Goal: Task Accomplishment & Management: Use online tool/utility

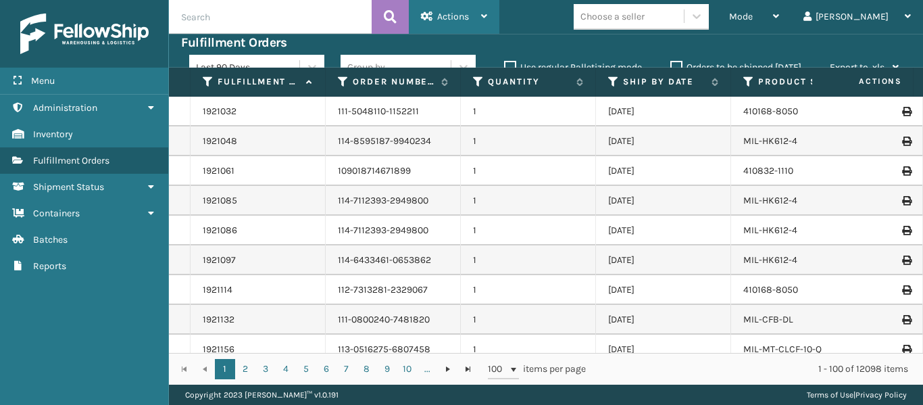
click at [479, 22] on div "Actions" at bounding box center [454, 17] width 66 height 34
click at [595, 18] on div "Mode Regular Mode Picking Mode Labeling Mode Exit Scan Mode Choose a seller Mic…" at bounding box center [711, 17] width 424 height 34
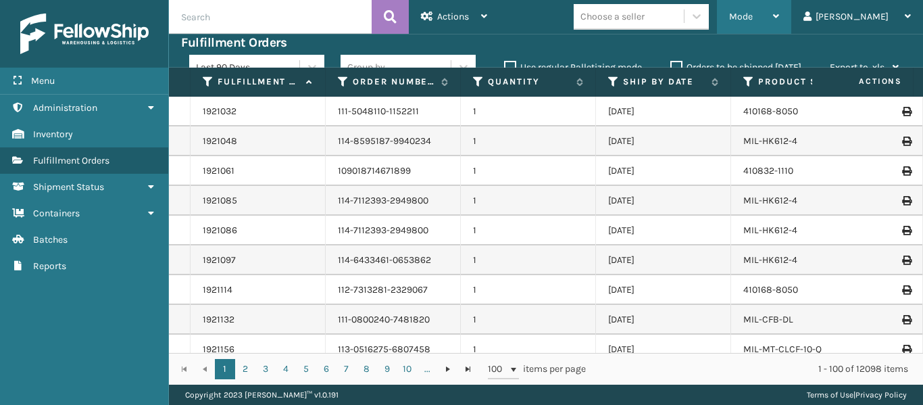
click at [753, 20] on span "Mode" at bounding box center [741, 16] width 24 height 11
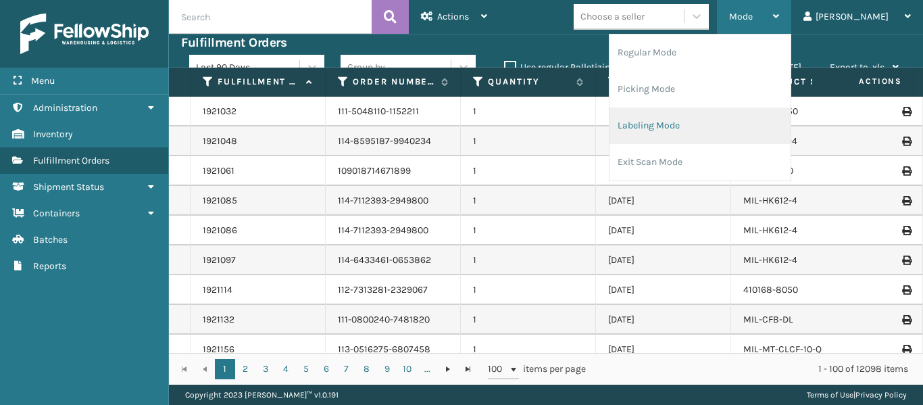
click at [710, 118] on li "Labeling Mode" at bounding box center [700, 125] width 181 height 36
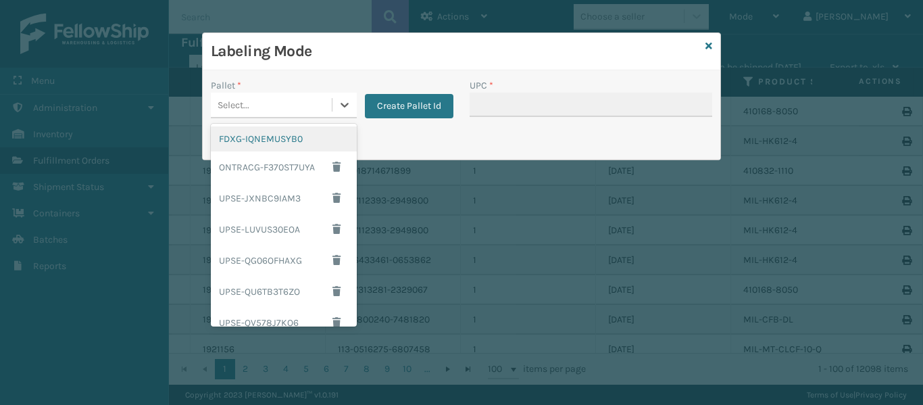
click at [293, 101] on div "Select..." at bounding box center [271, 105] width 121 height 22
click at [284, 136] on div "FDXG-IQNEMUSYB0" at bounding box center [284, 138] width 146 height 25
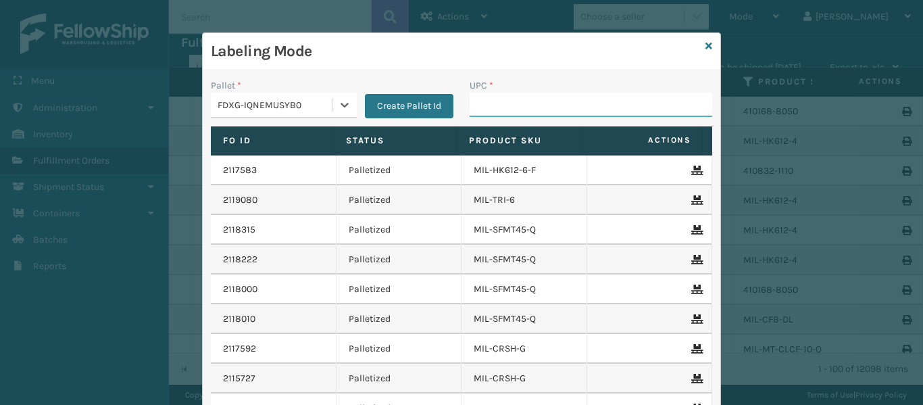
click at [485, 97] on input "UPC *" at bounding box center [591, 105] width 243 height 24
type input "840985118013"
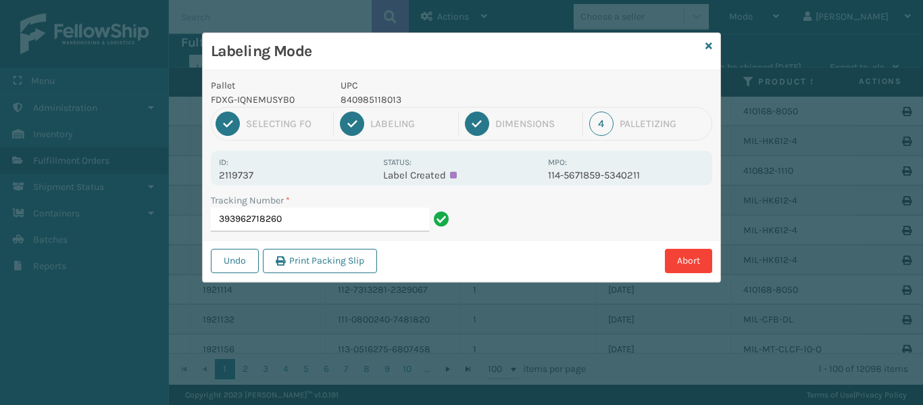
click at [243, 170] on p "2119737" at bounding box center [297, 175] width 156 height 12
copy p "2119737"
click at [364, 212] on input "393962718260" at bounding box center [320, 219] width 218 height 24
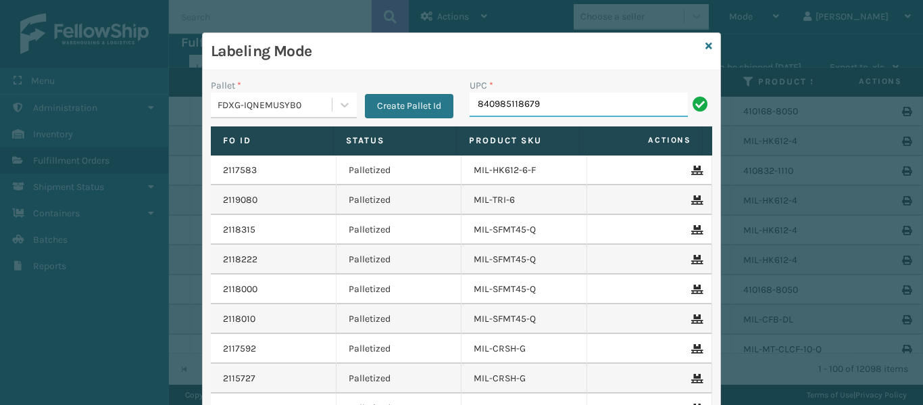
type input "840985118679"
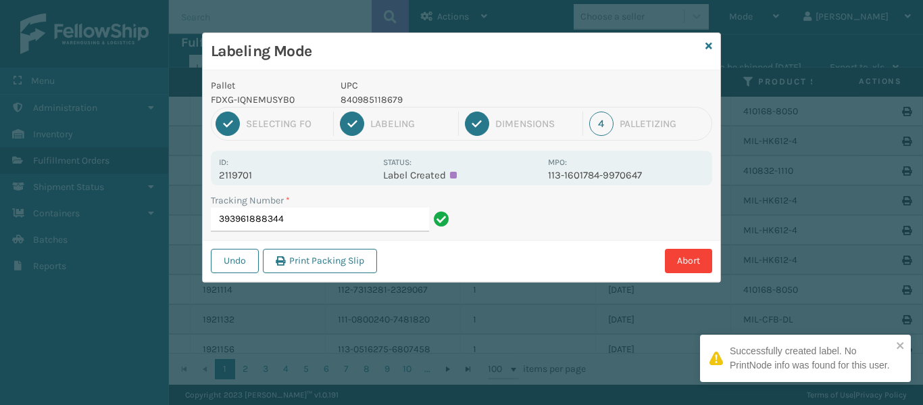
click at [243, 176] on p "2119701" at bounding box center [297, 175] width 156 height 12
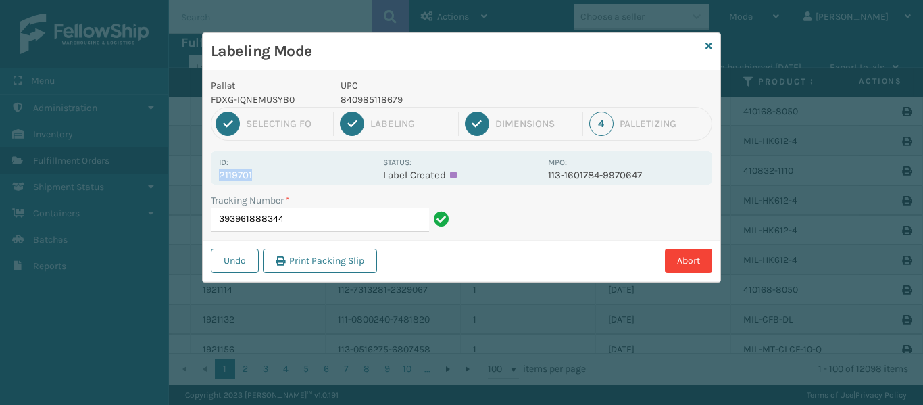
copy p "2119701"
click at [285, 222] on input "393961888344" at bounding box center [320, 219] width 218 height 24
click at [237, 175] on p "2119701" at bounding box center [297, 175] width 156 height 12
copy p "2119701"
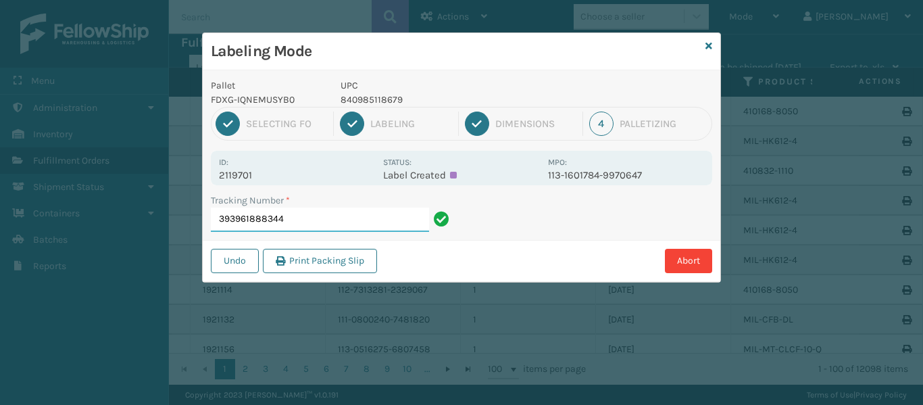
click at [299, 218] on input "393961888344" at bounding box center [320, 219] width 218 height 24
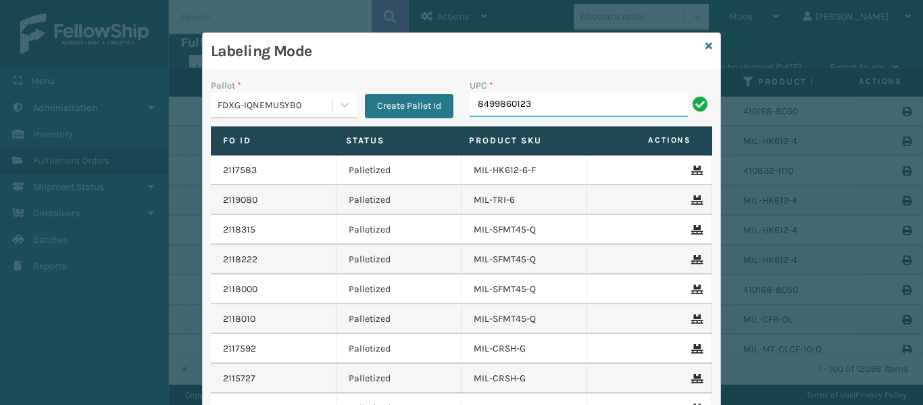
type input "84998601232"
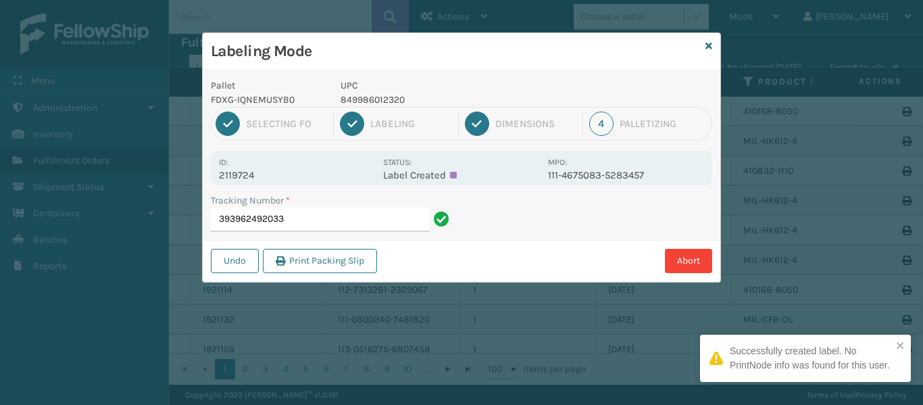
click at [241, 172] on p "2119724" at bounding box center [297, 175] width 156 height 12
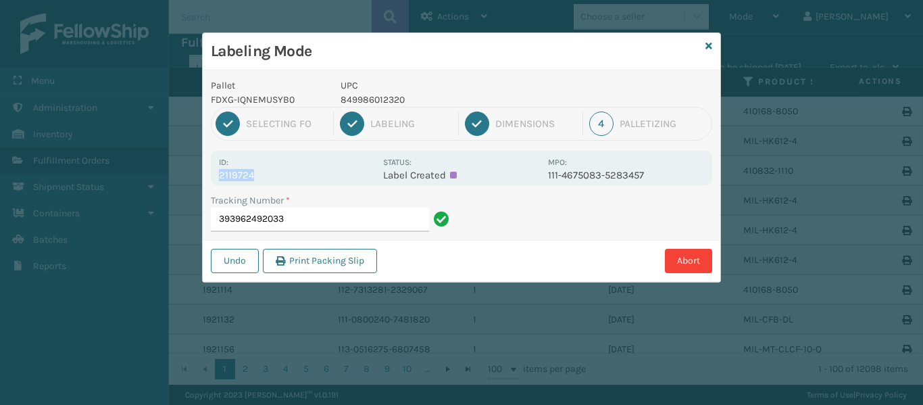
copy p "2119724"
click at [363, 231] on input "393962492033" at bounding box center [320, 219] width 218 height 24
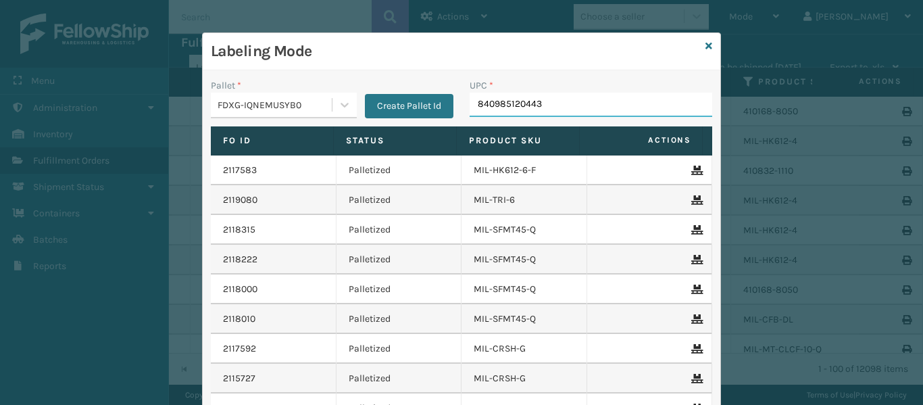
type input "840985120443"
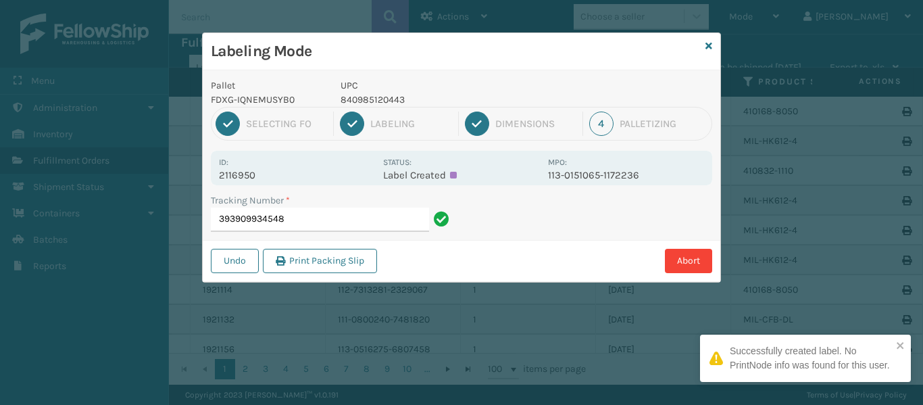
click at [242, 168] on div "Id: 2116950" at bounding box center [297, 168] width 156 height 26
click at [242, 178] on p "2116950" at bounding box center [297, 175] width 156 height 12
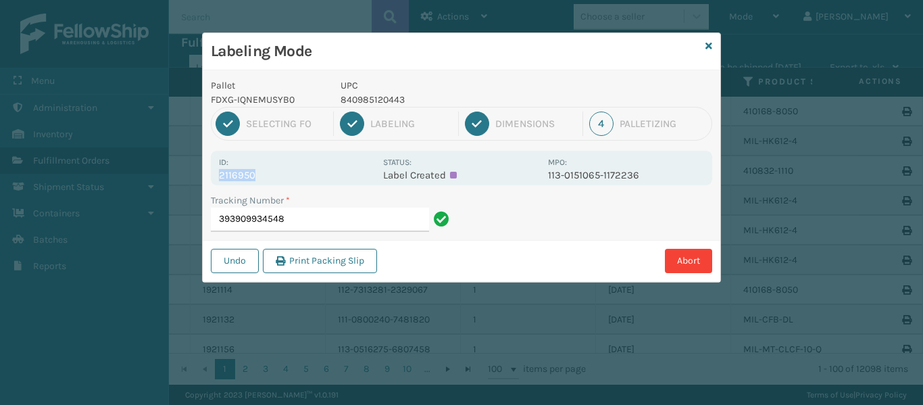
copy p "2116950"
click at [314, 222] on input "393909934548" at bounding box center [320, 219] width 218 height 24
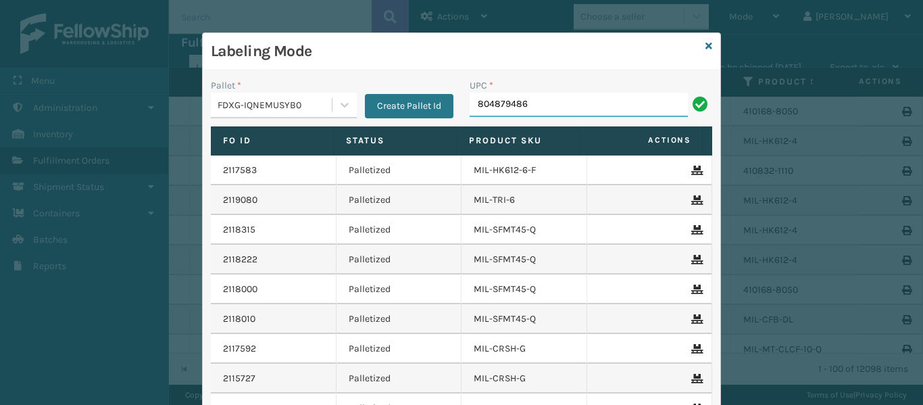
type input "8048794863"
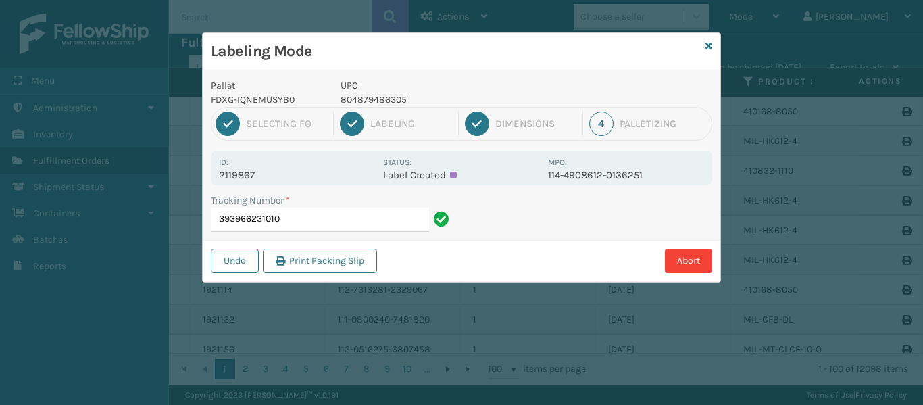
click at [245, 180] on p "2119867" at bounding box center [297, 175] width 156 height 12
copy p "2119867"
click at [302, 227] on input "393966231010" at bounding box center [320, 219] width 218 height 24
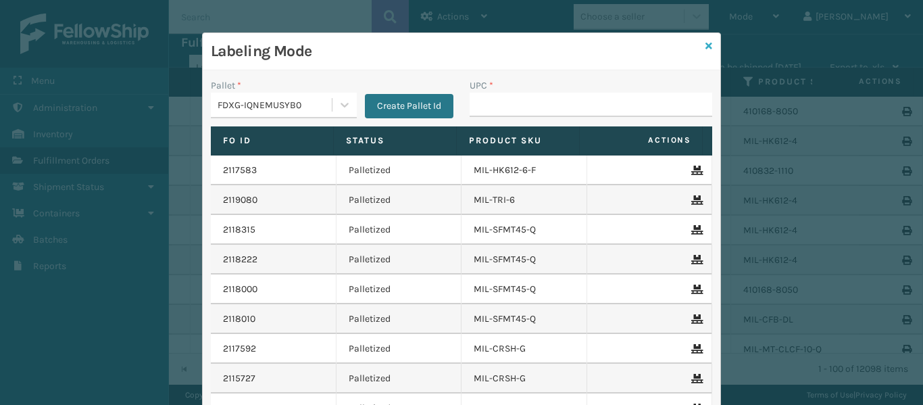
click at [706, 47] on icon at bounding box center [709, 45] width 7 height 9
